Goal: Find specific page/section

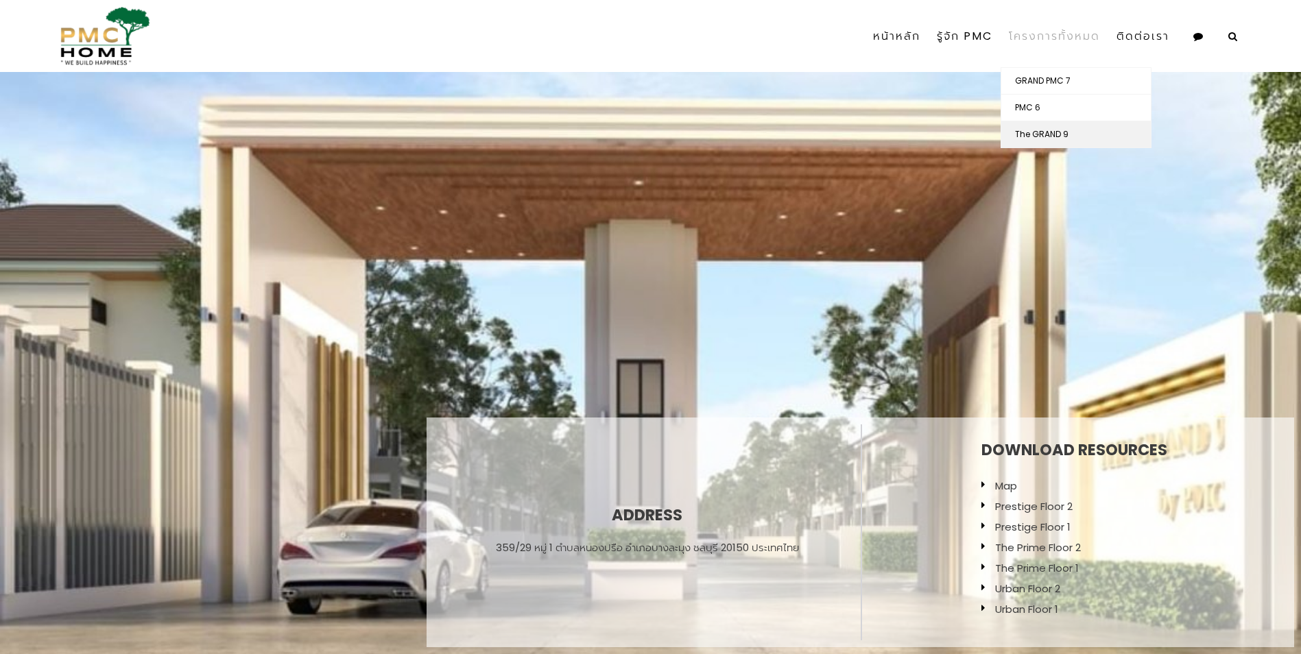
click at [1034, 133] on link "The GRAND 9" at bounding box center [1077, 134] width 150 height 26
click at [1031, 32] on link "โครงการทั้งหมด" at bounding box center [1055, 36] width 108 height 62
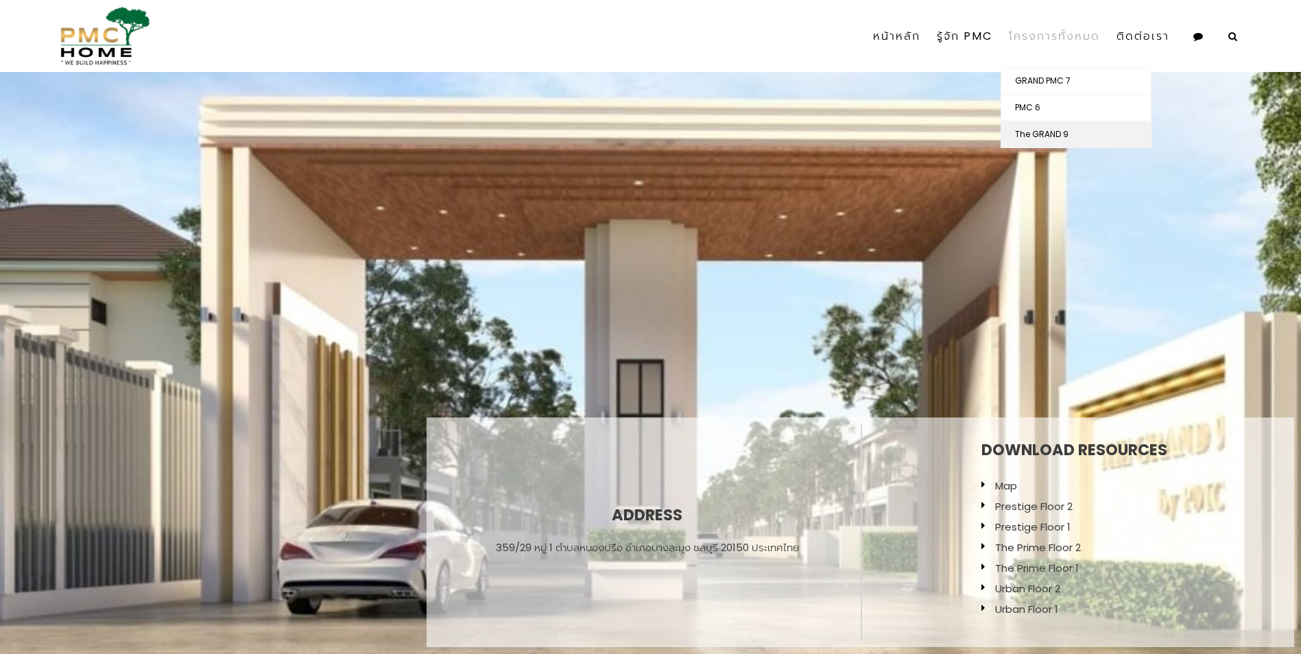
click at [1045, 132] on link "The GRAND 9" at bounding box center [1077, 134] width 150 height 26
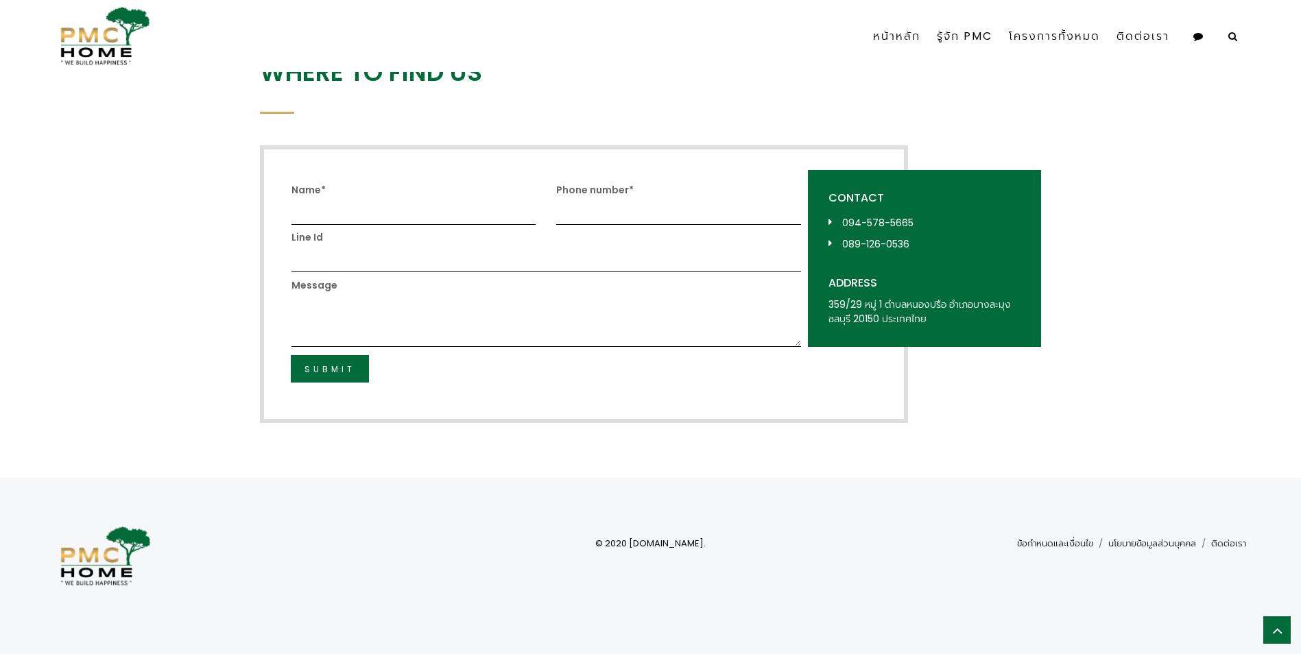
scroll to position [3280, 0]
